Goal: Information Seeking & Learning: Learn about a topic

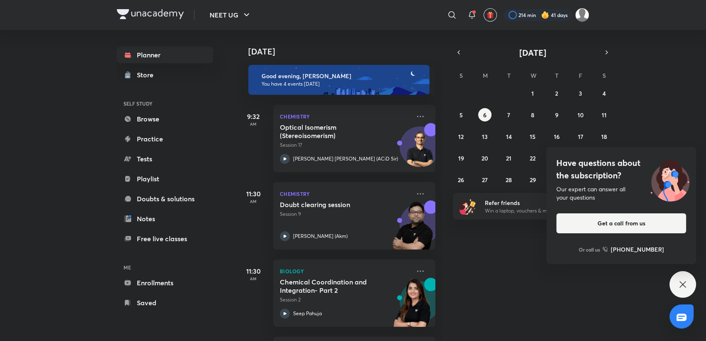
click at [690, 285] on div "Have questions about the subscription? Our expert can answer all your questions…" at bounding box center [682, 284] width 27 height 27
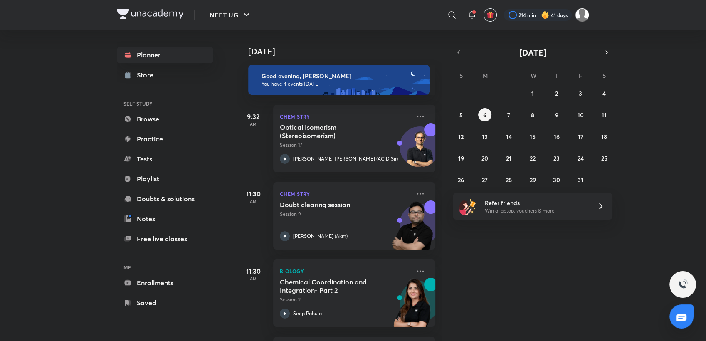
click at [530, 8] on div "214 min 41 days" at bounding box center [543, 15] width 92 height 14
click at [513, 13] on div at bounding box center [537, 15] width 68 height 12
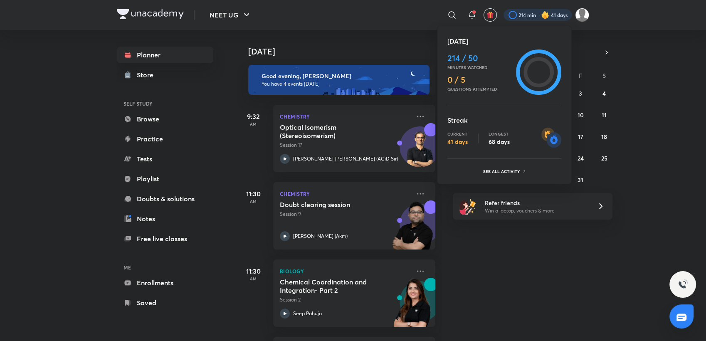
click at [359, 309] on div at bounding box center [353, 170] width 706 height 341
click at [359, 309] on div "[DATE] 214 / 50 Minutes watched 0 / 5 Questions attempted Streak Current 41 day…" at bounding box center [353, 170] width 706 height 341
click at [608, 315] on div at bounding box center [353, 170] width 706 height 341
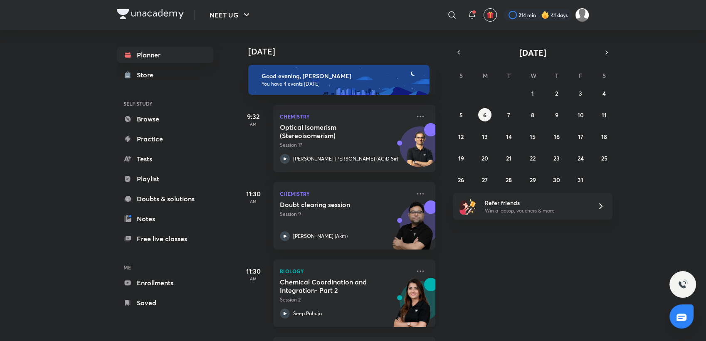
click at [375, 297] on p "Session 2" at bounding box center [345, 299] width 131 height 7
